Goal: Task Accomplishment & Management: Use online tool/utility

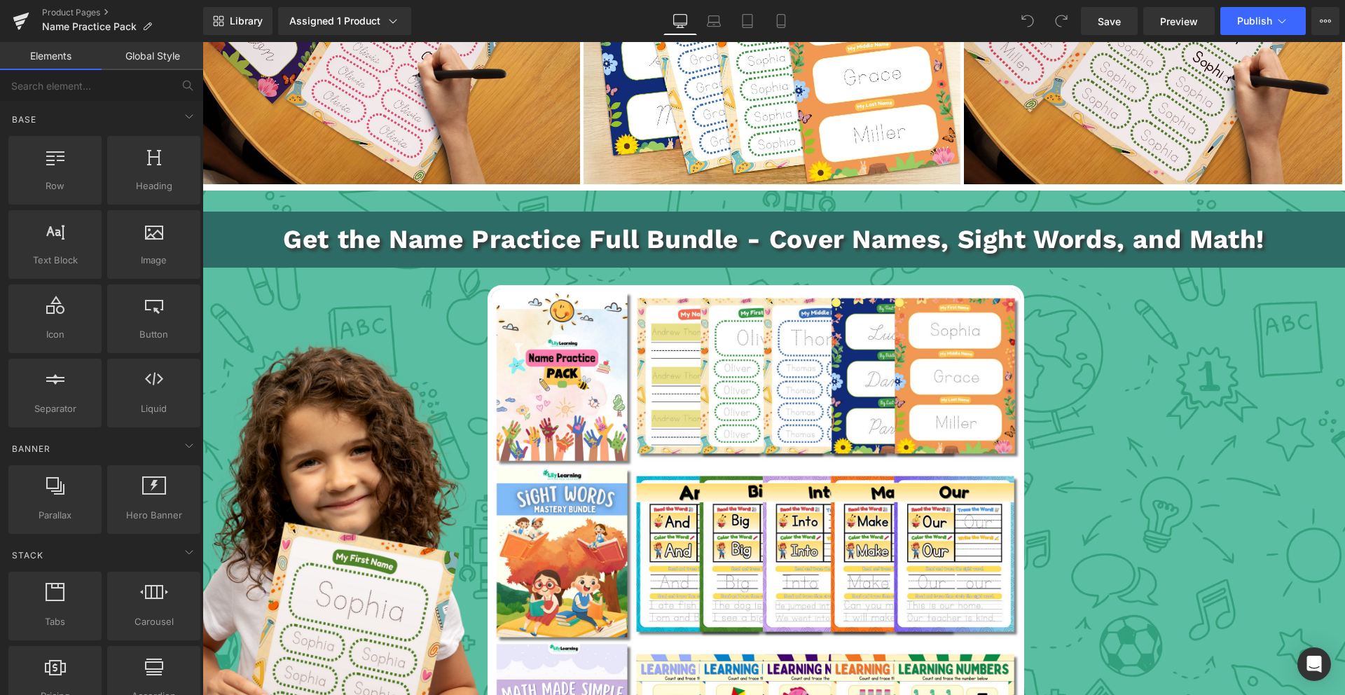
scroll to position [2174, 0]
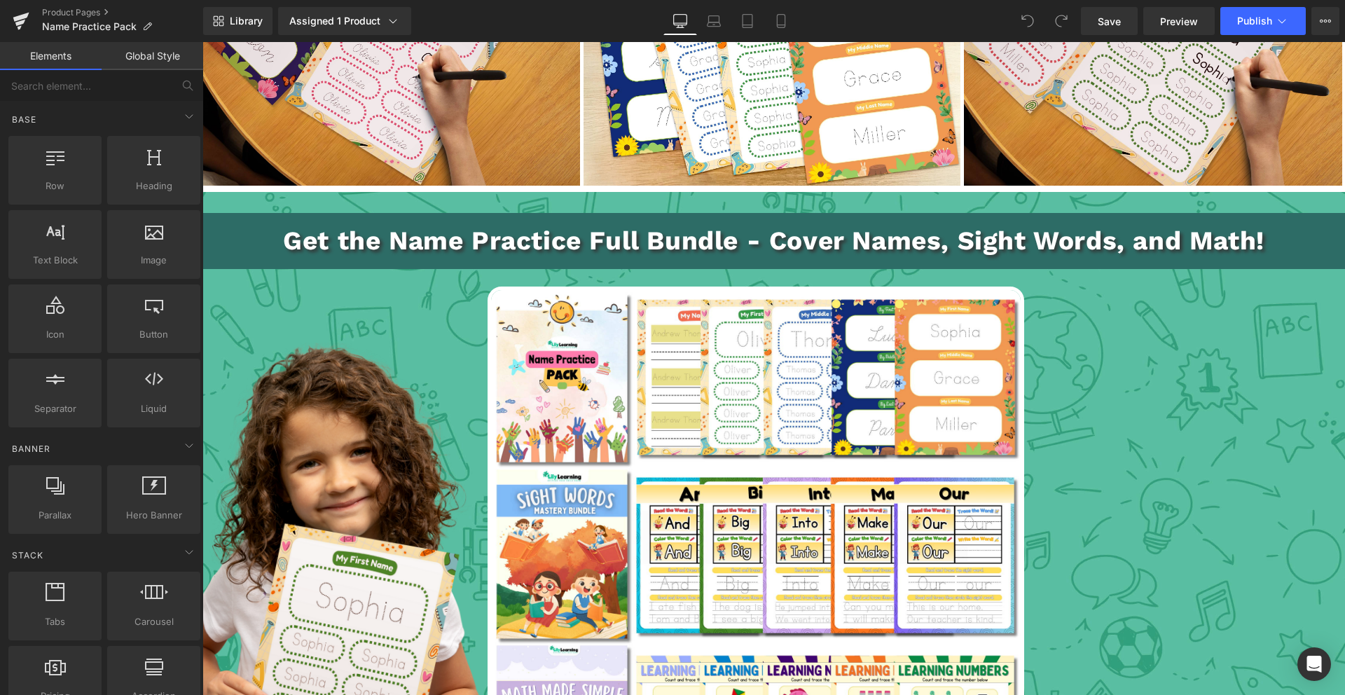
click at [609, 241] on p "Get the Name Practice Full Bundle - Cover Names, Sight Words, and Math!" at bounding box center [773, 240] width 1137 height 41
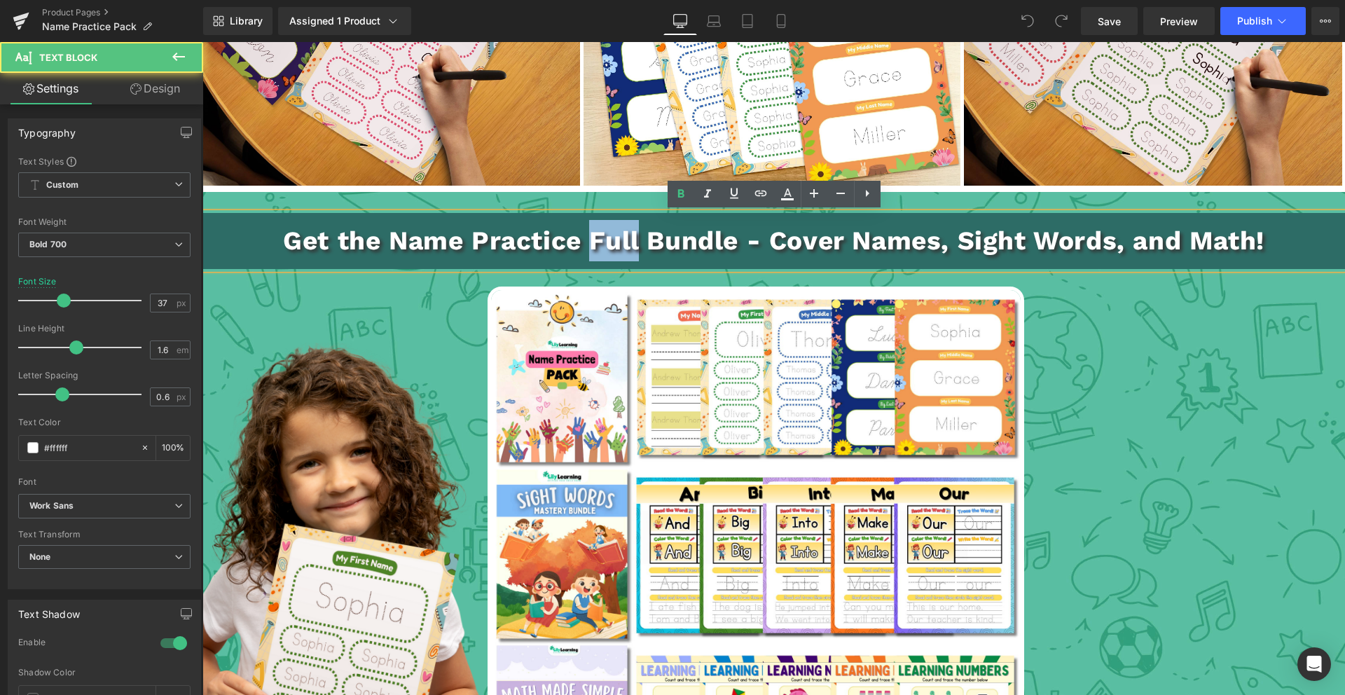
click at [609, 241] on p "Get the Name Practice Full Bundle - Cover Names, Sight Words, and Math!" at bounding box center [773, 240] width 1137 height 41
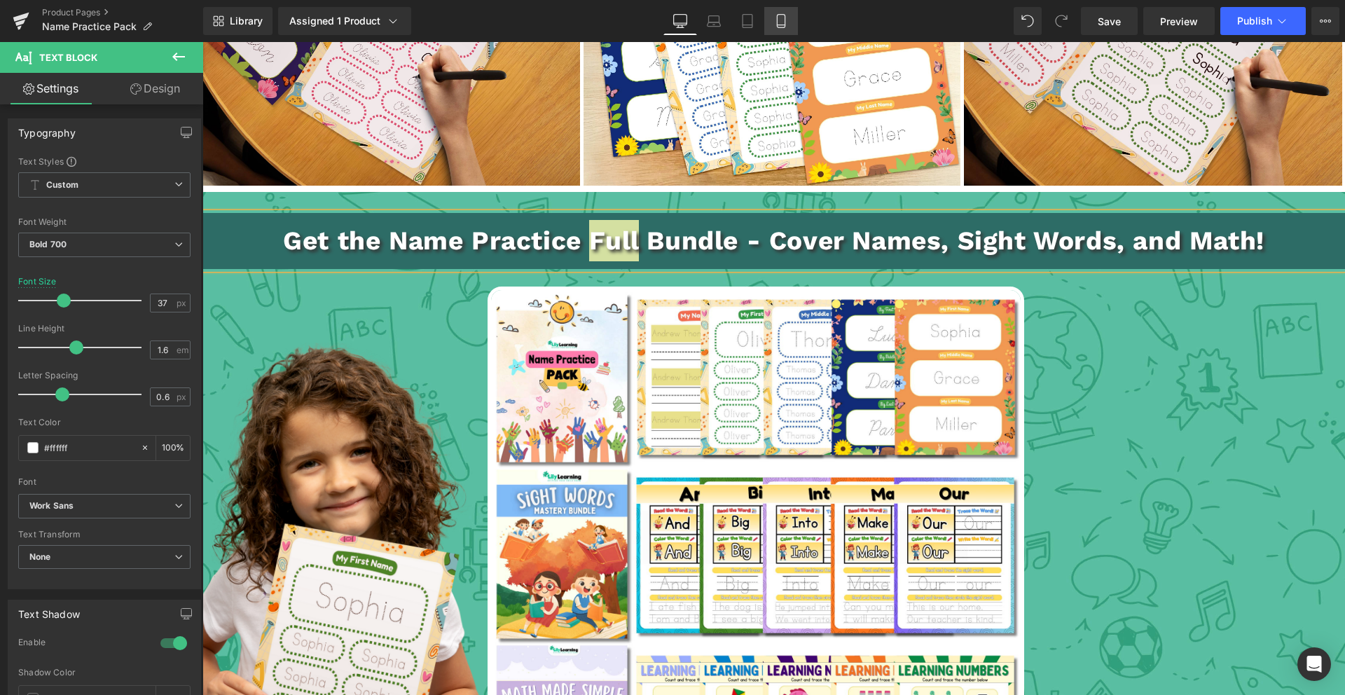
click at [776, 26] on icon at bounding box center [781, 21] width 14 height 14
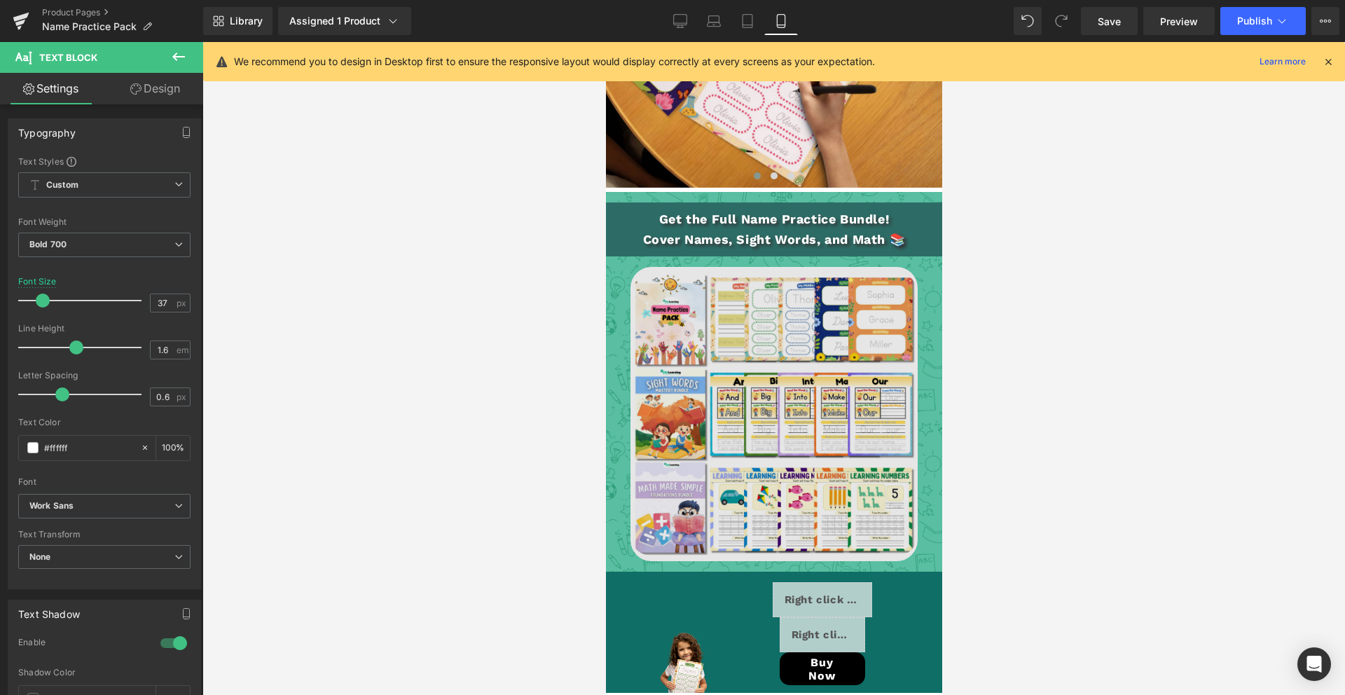
scroll to position [3016, 0]
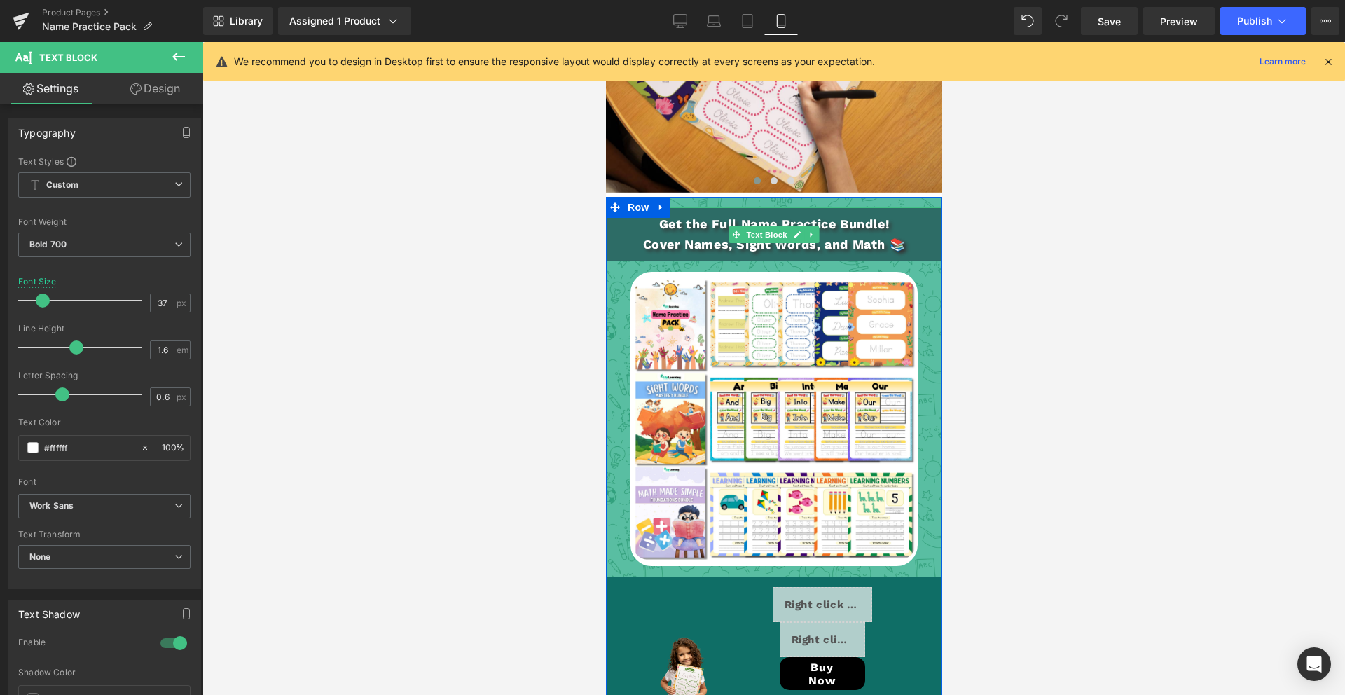
click at [716, 221] on p "Get the Full Name Practice Bundle!" at bounding box center [773, 224] width 331 height 20
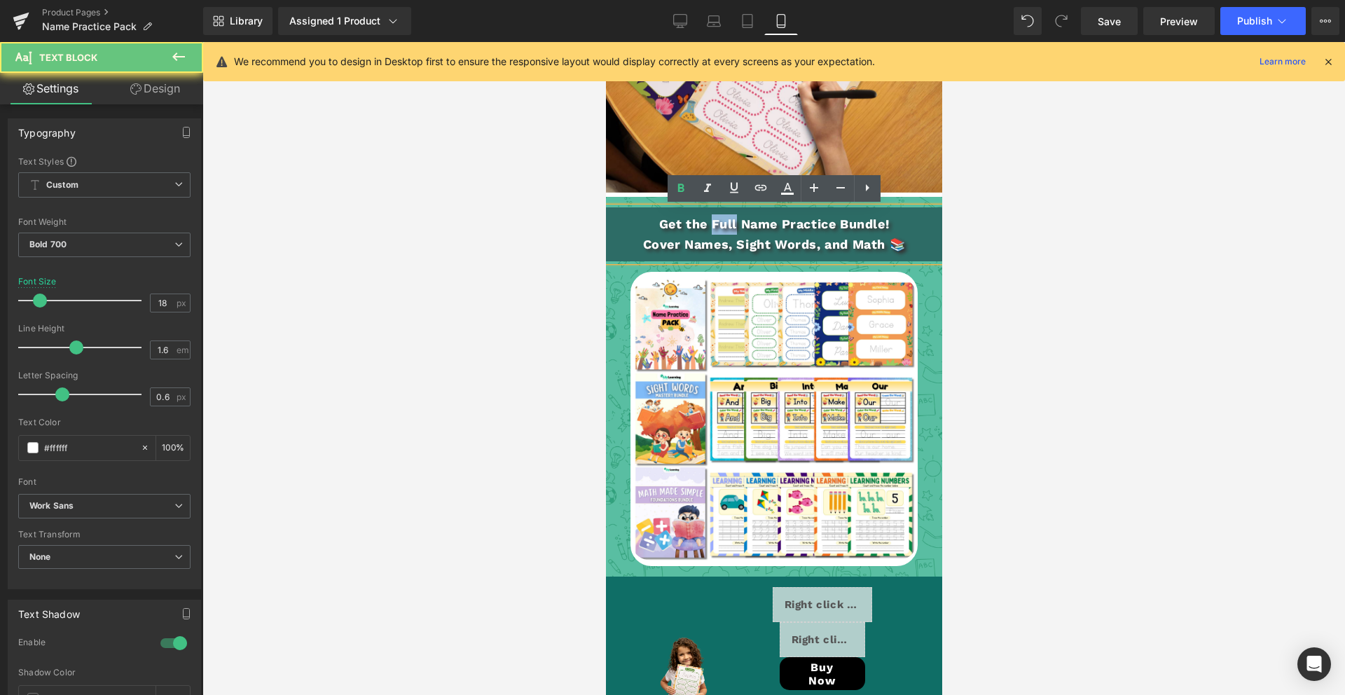
click at [716, 221] on p "Get the Full Name Practice Bundle!" at bounding box center [773, 224] width 331 height 20
copy p "Full"
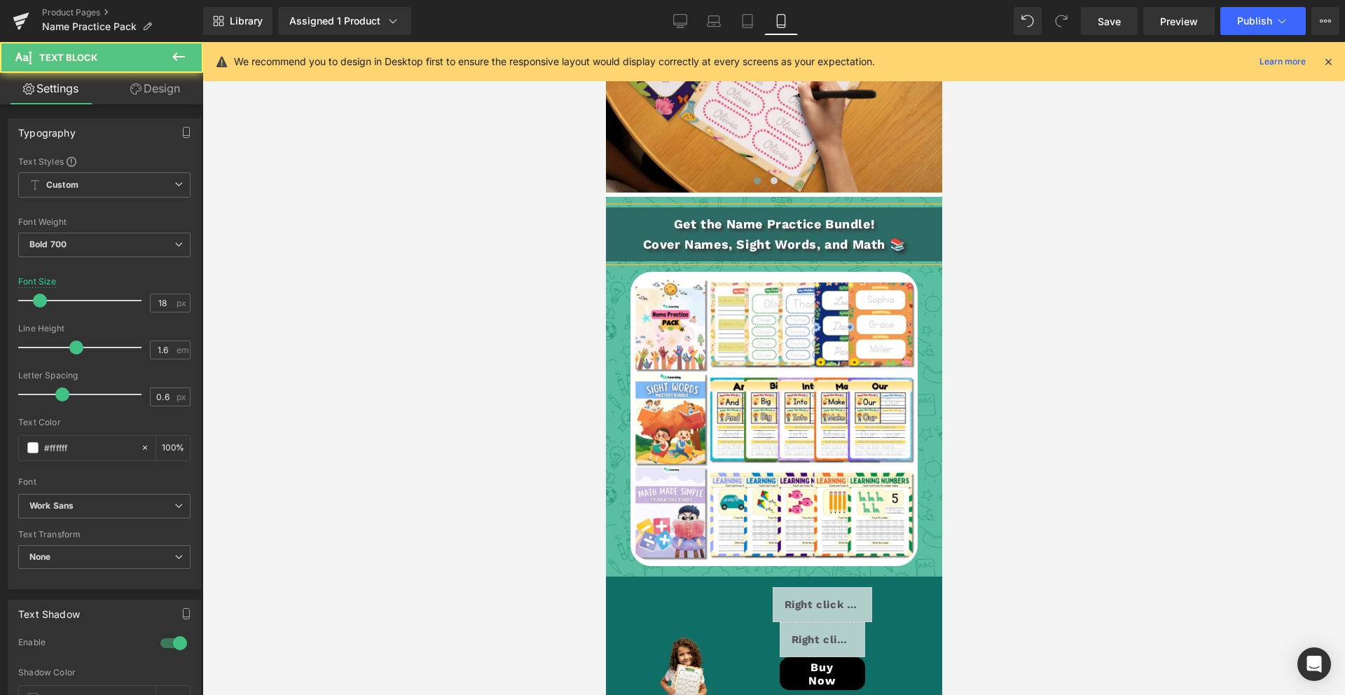
click at [821, 225] on p "Get the Name Practice Bundle!" at bounding box center [773, 224] width 331 height 20
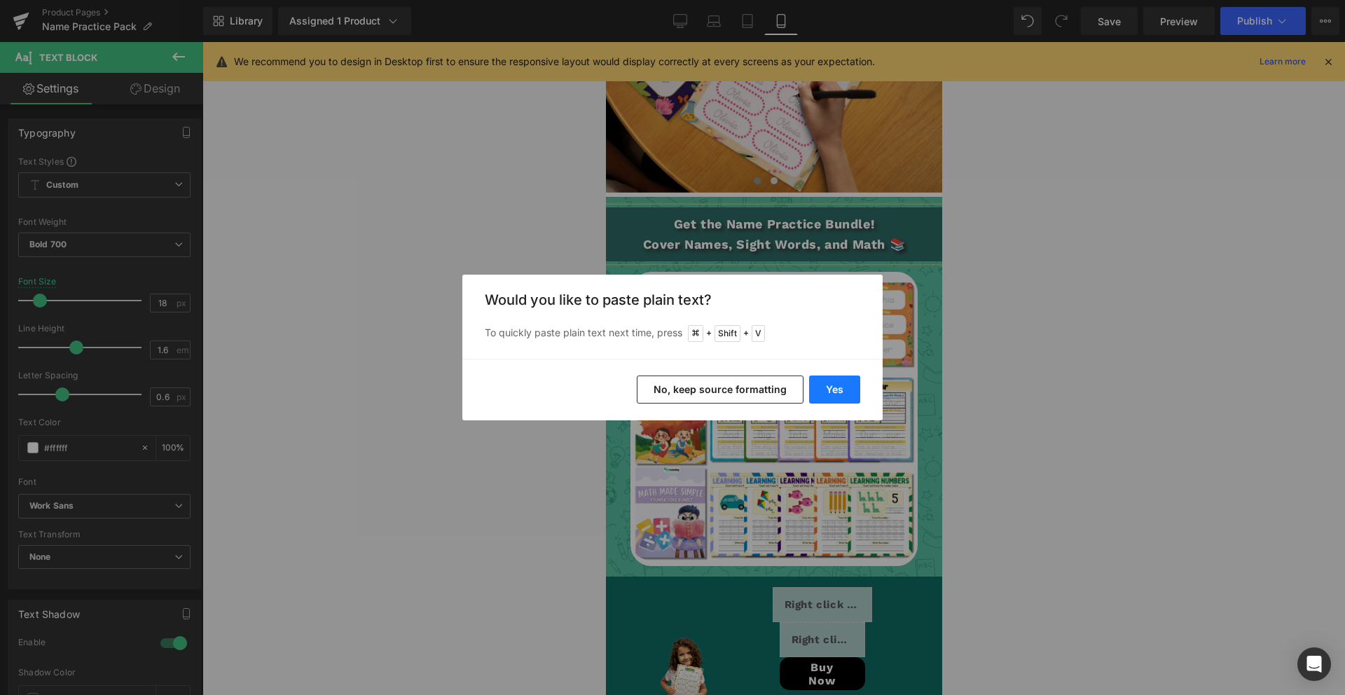
click at [834, 385] on button "Yes" at bounding box center [834, 389] width 51 height 28
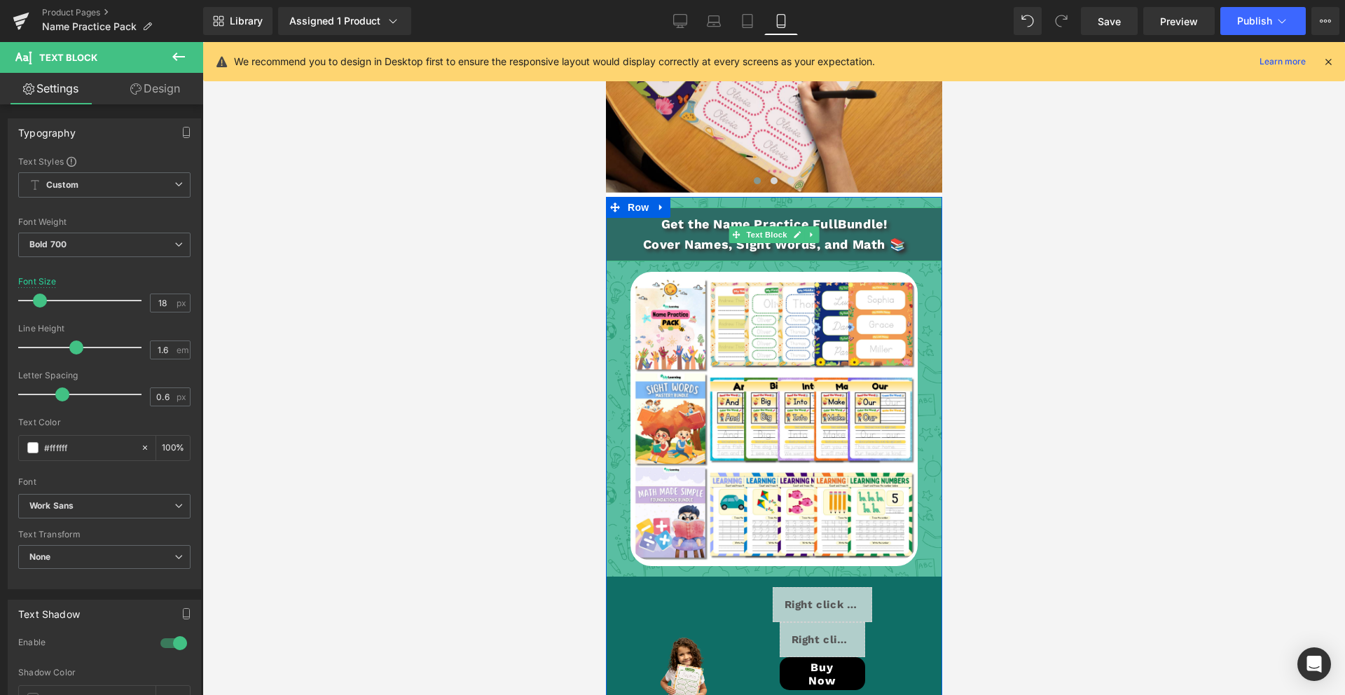
drag, startPoint x: 837, startPoint y: 228, endPoint x: 841, endPoint y: 240, distance: 13.3
click at [837, 229] on p "Get the Name Practice FullBundle!" at bounding box center [773, 224] width 331 height 20
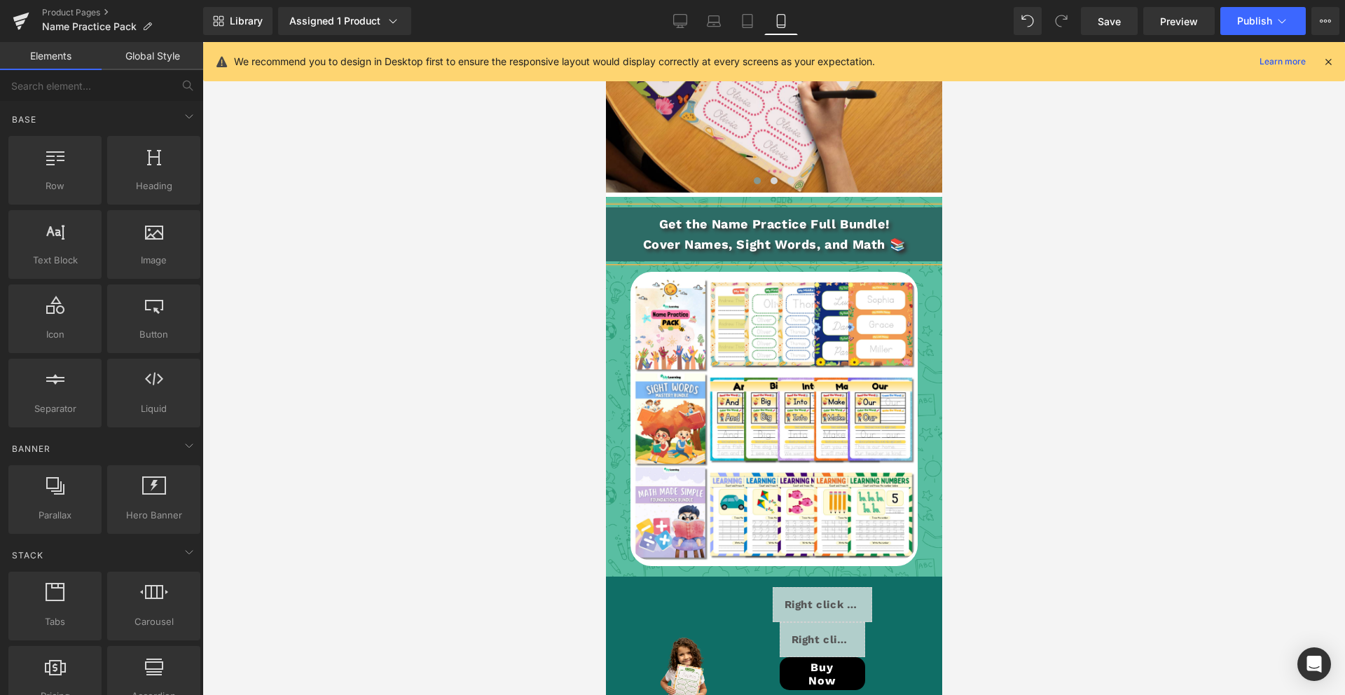
click at [1100, 242] on div at bounding box center [773, 368] width 1142 height 653
drag, startPoint x: 667, startPoint y: 223, endPoint x: 689, endPoint y: 225, distance: 21.8
click at [673, 223] on p "Get the Name Practice Full Bundle!" at bounding box center [773, 224] width 331 height 20
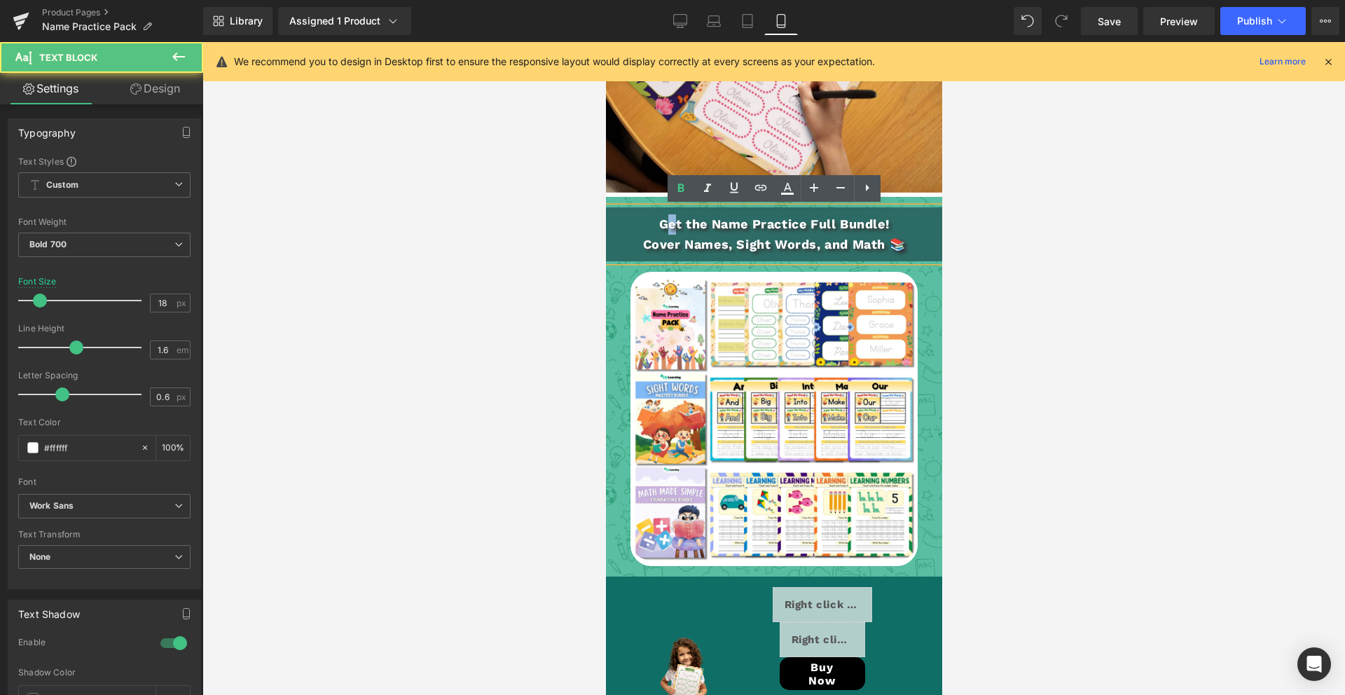
click at [689, 225] on p "Get the Name Practice Full Bundle!" at bounding box center [773, 224] width 331 height 20
click at [722, 222] on p "Get the Name Practice Full Bundle!" at bounding box center [773, 224] width 331 height 20
click at [782, 228] on p "Get the Name Practice Full Bundle!" at bounding box center [773, 224] width 331 height 20
drag, startPoint x: 831, startPoint y: 226, endPoint x: 845, endPoint y: 222, distance: 14.6
click at [831, 226] on p "Get the Name Practice Full Bundle!" at bounding box center [773, 224] width 331 height 20
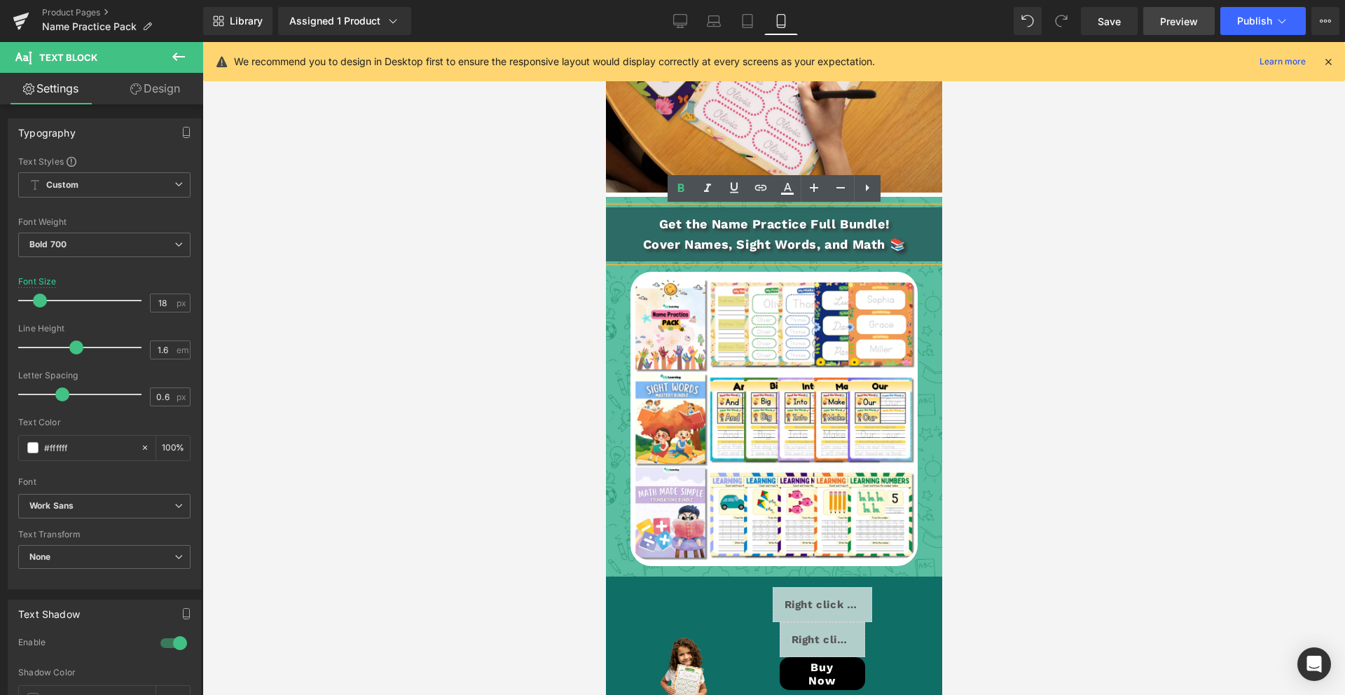
drag, startPoint x: 1114, startPoint y: 13, endPoint x: 1160, endPoint y: 18, distance: 45.8
click at [1116, 14] on span "Save" at bounding box center [1108, 21] width 23 height 15
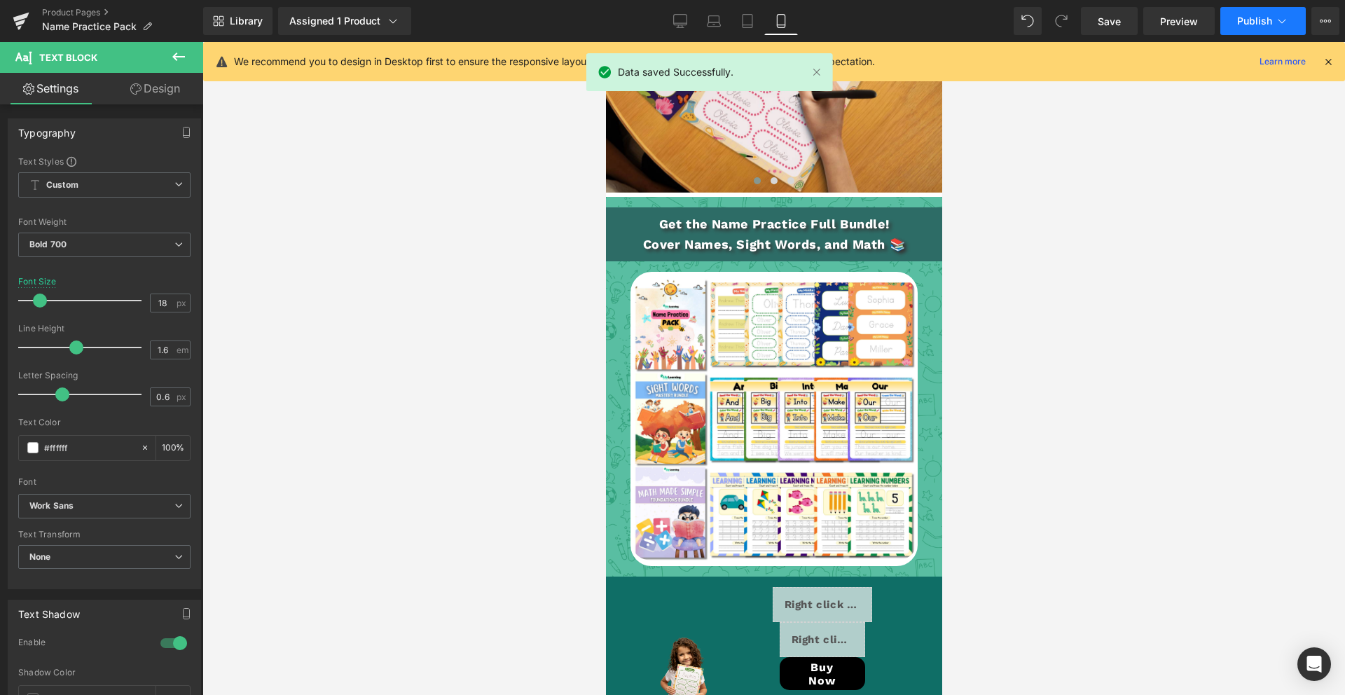
click at [1251, 23] on span "Publish" at bounding box center [1254, 20] width 35 height 11
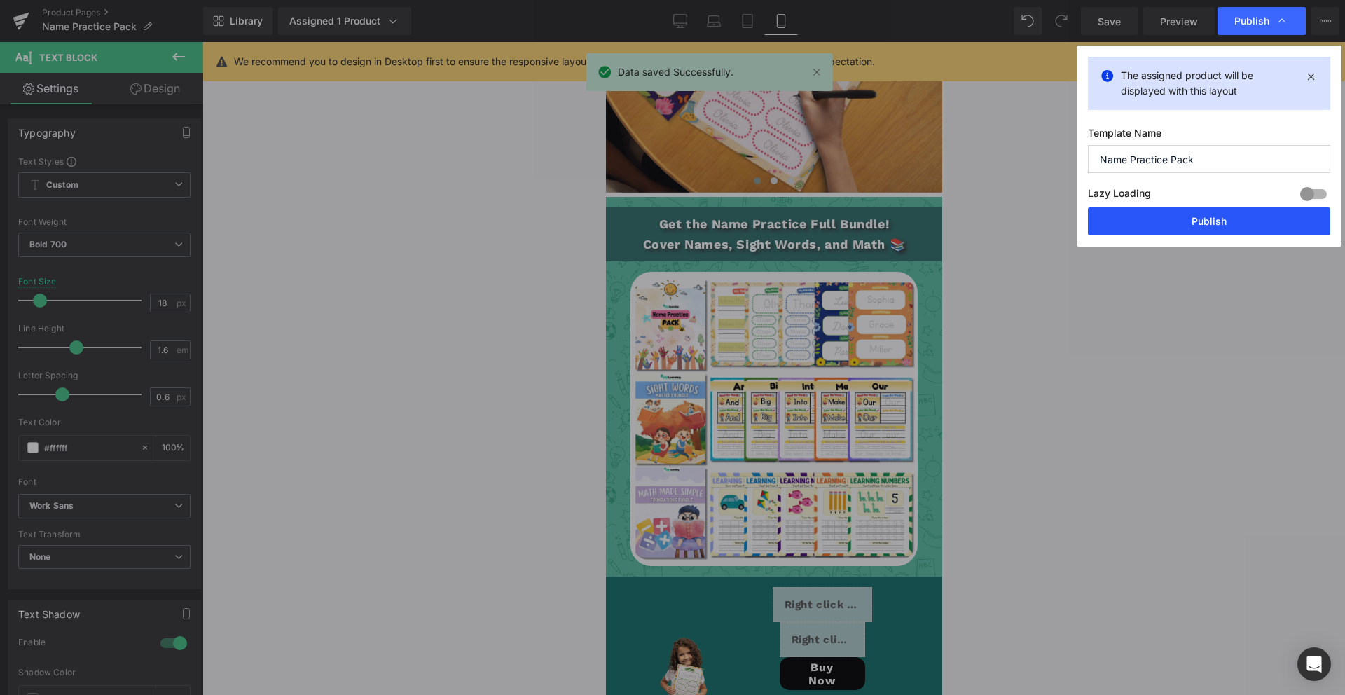
drag, startPoint x: 1211, startPoint y: 219, endPoint x: 293, endPoint y: 468, distance: 951.8
click at [1211, 219] on button "Publish" at bounding box center [1209, 221] width 242 height 28
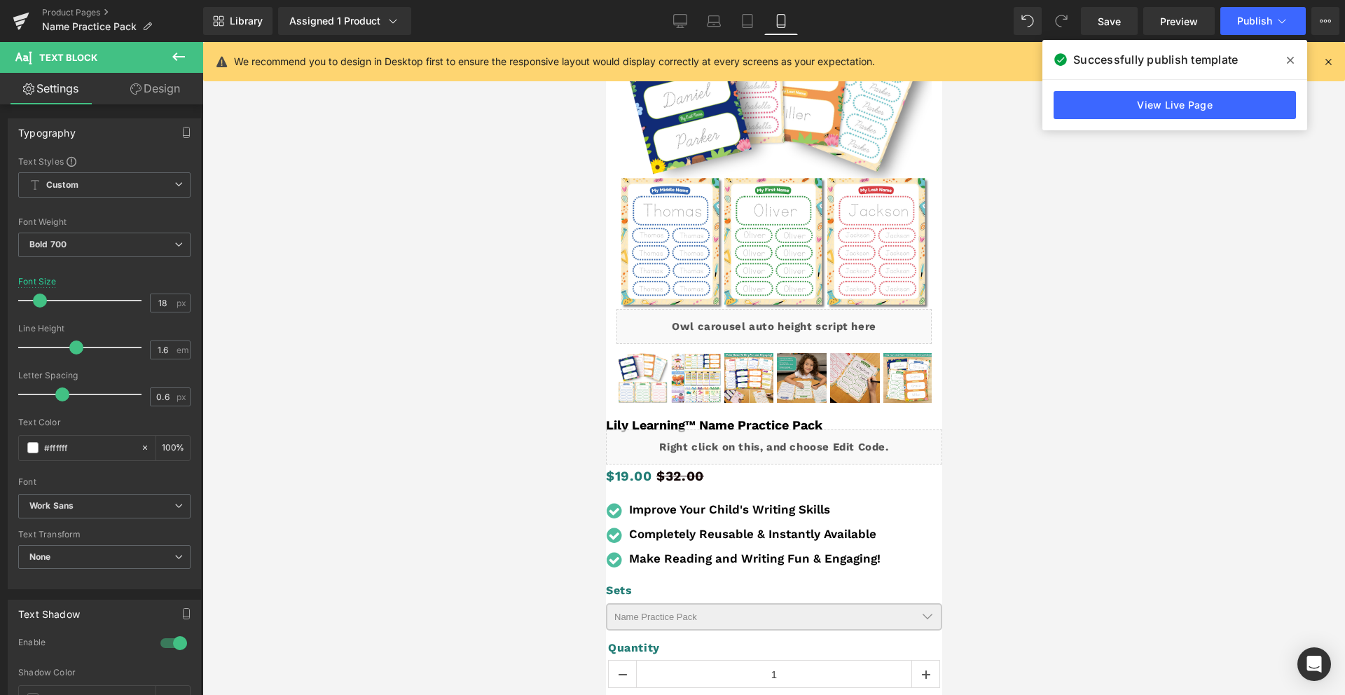
scroll to position [0, 0]
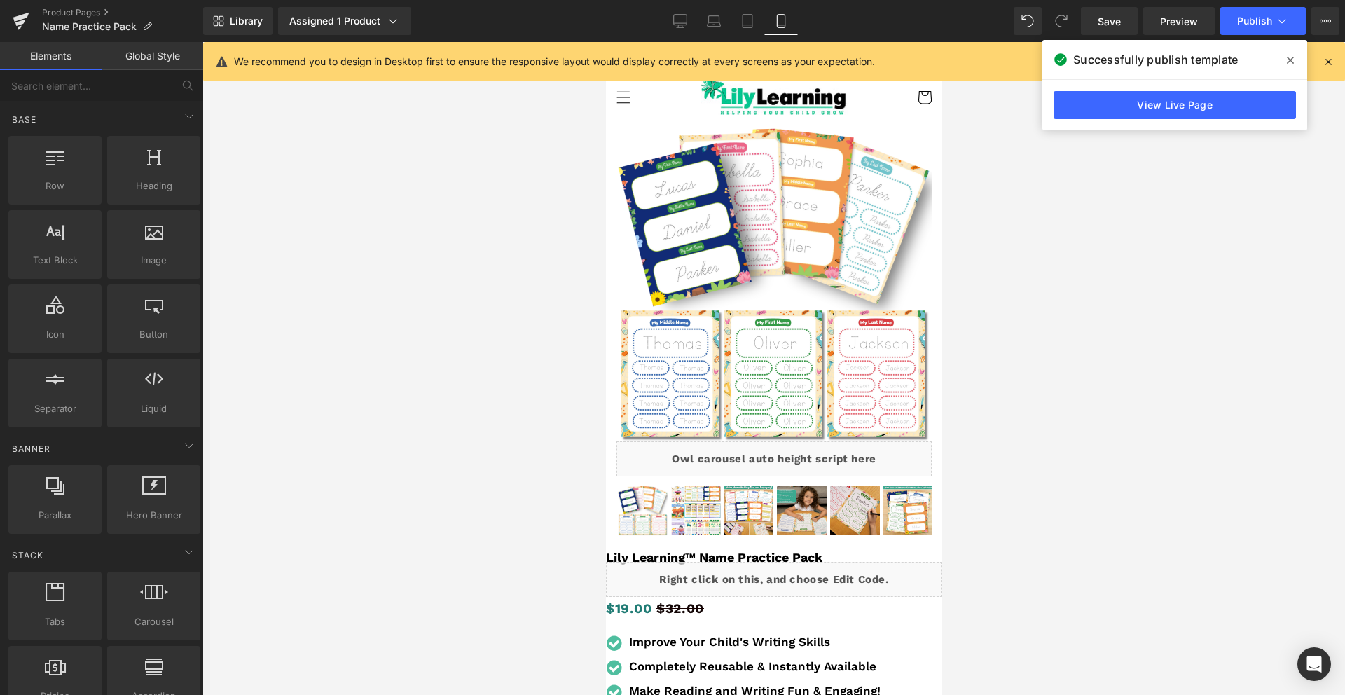
click at [1076, 515] on div at bounding box center [773, 368] width 1142 height 653
